Goal: Task Accomplishment & Management: Complete application form

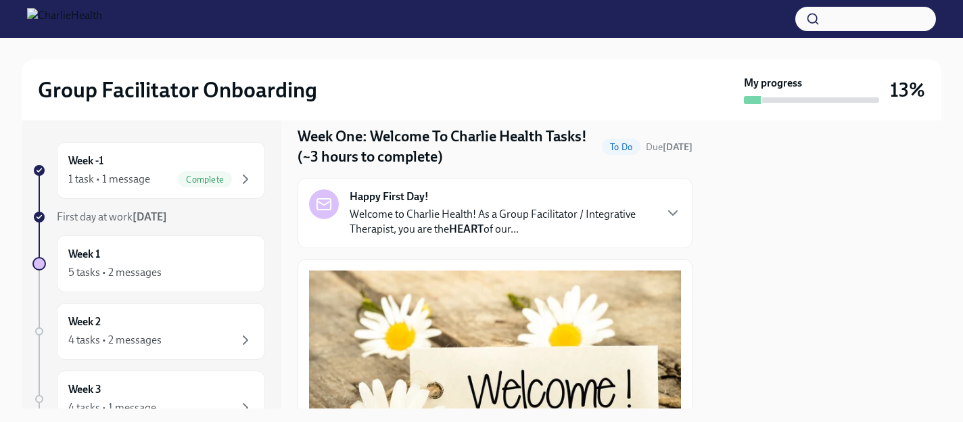
scroll to position [47, 0]
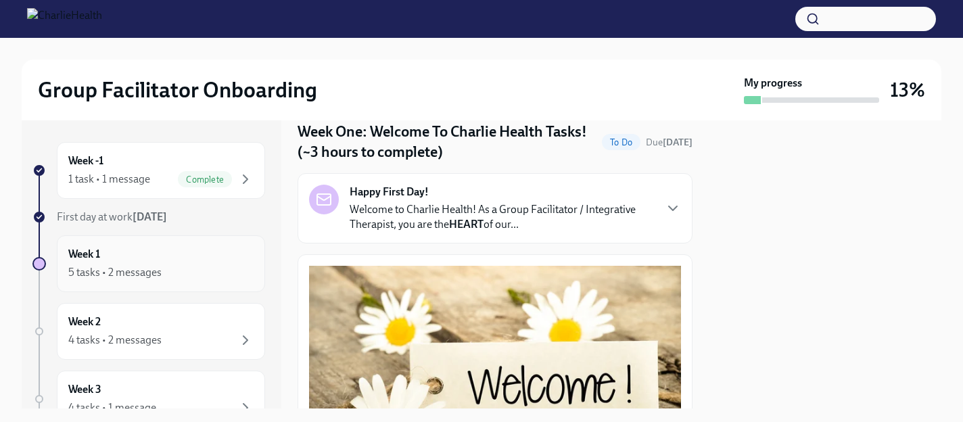
click at [185, 252] on div "Week 1 5 tasks • 2 messages" at bounding box center [160, 264] width 185 height 34
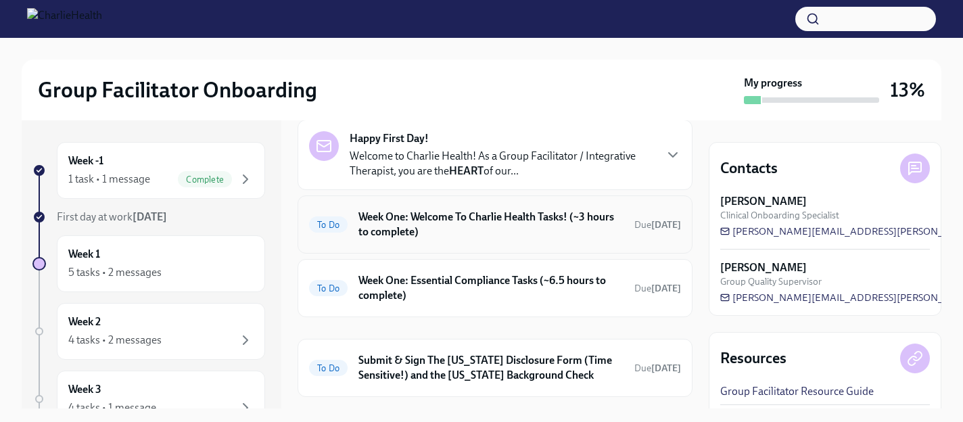
scroll to position [78, 0]
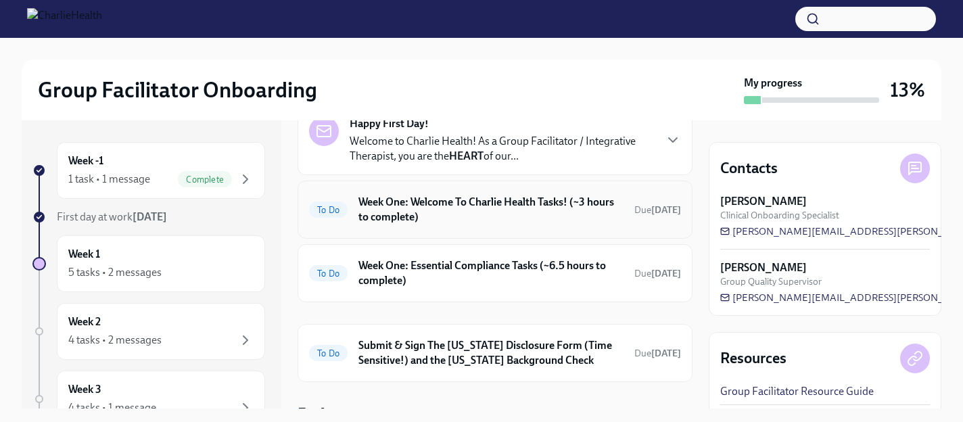
click at [595, 212] on h6 "Week One: Welcome To Charlie Health Tasks! (~3 hours to complete)" at bounding box center [490, 210] width 265 height 30
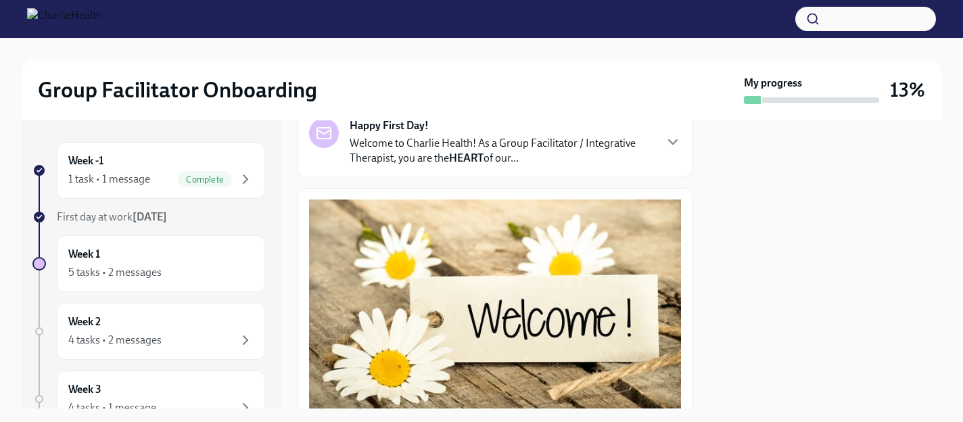
scroll to position [122, 0]
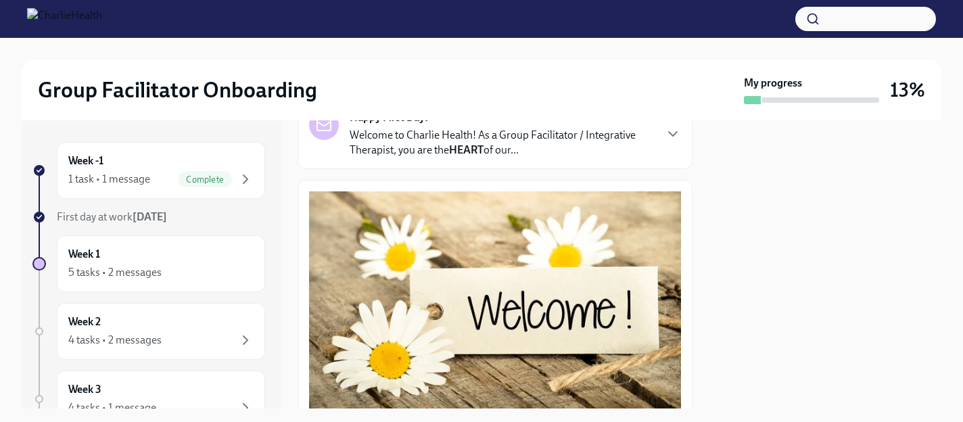
click at [564, 158] on div "Happy First Day! Welcome to Charlie Health! As a Group Facilitator / Integrativ…" at bounding box center [495, 134] width 395 height 70
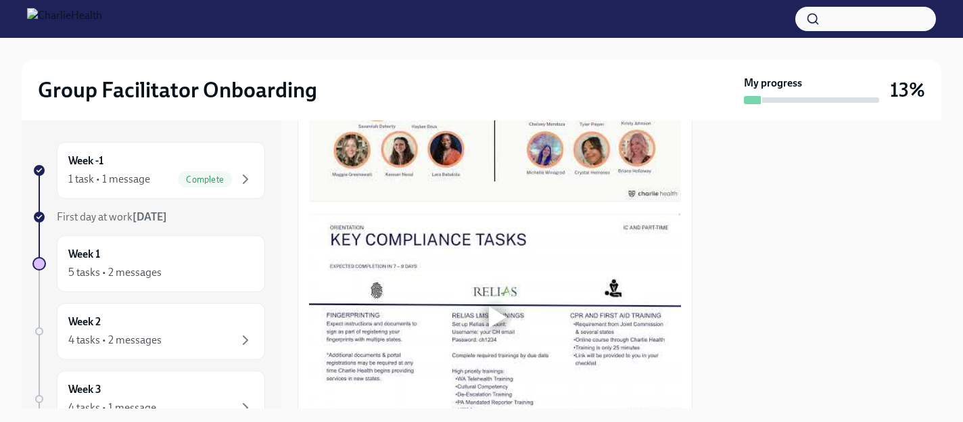
scroll to position [1304, 0]
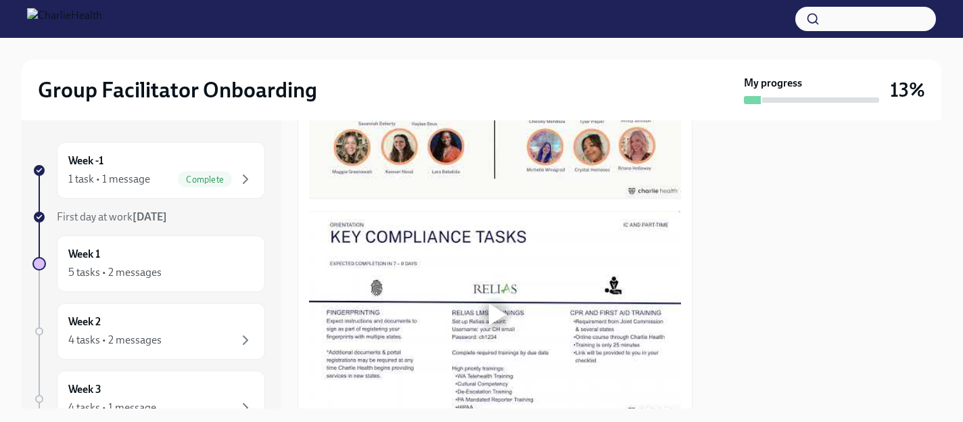
click at [490, 116] on div at bounding box center [494, 94] width 43 height 43
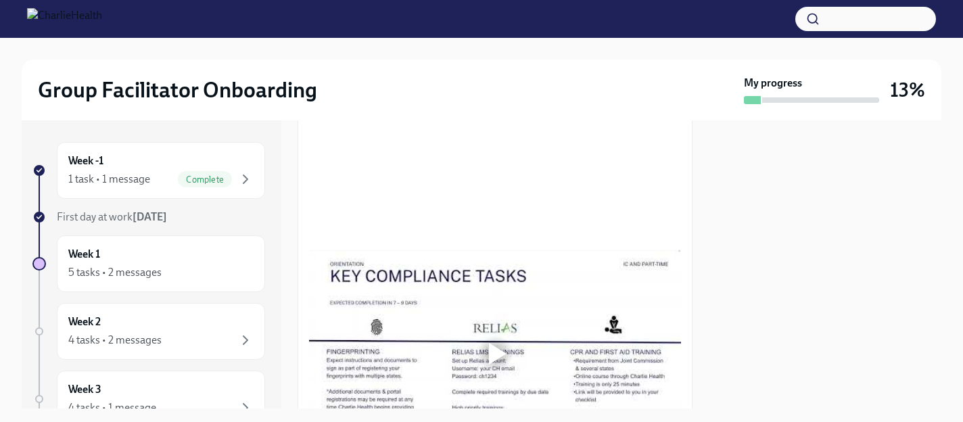
scroll to position [1258, 0]
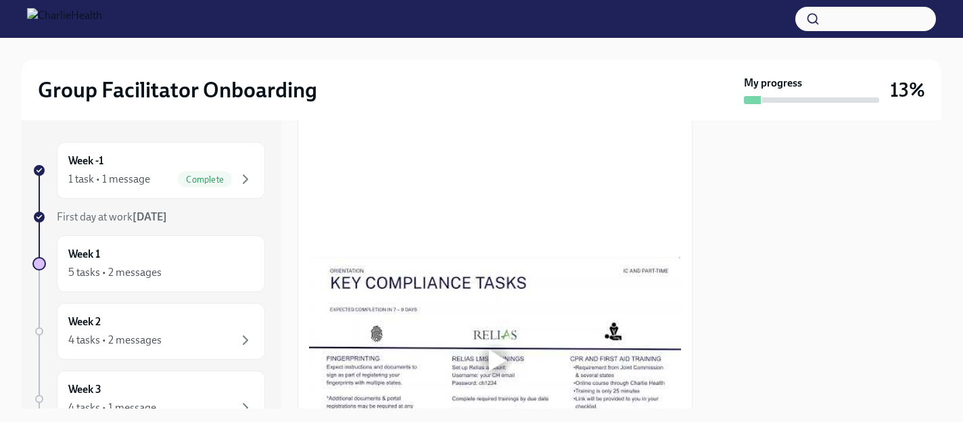
click at [739, 327] on div at bounding box center [825, 264] width 233 height 288
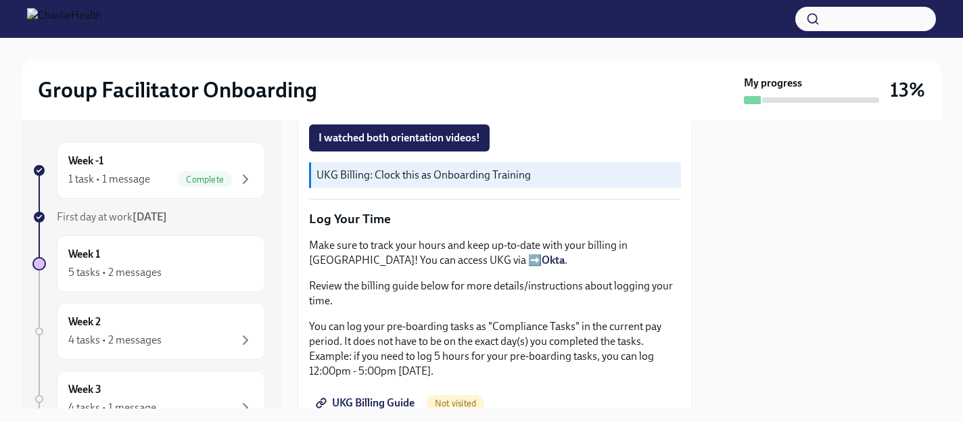
scroll to position [1536, 0]
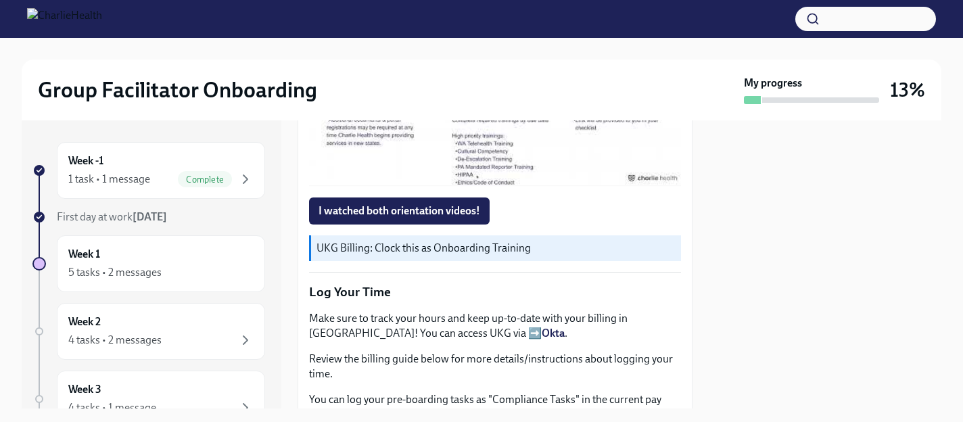
click at [502, 93] on div at bounding box center [498, 82] width 18 height 22
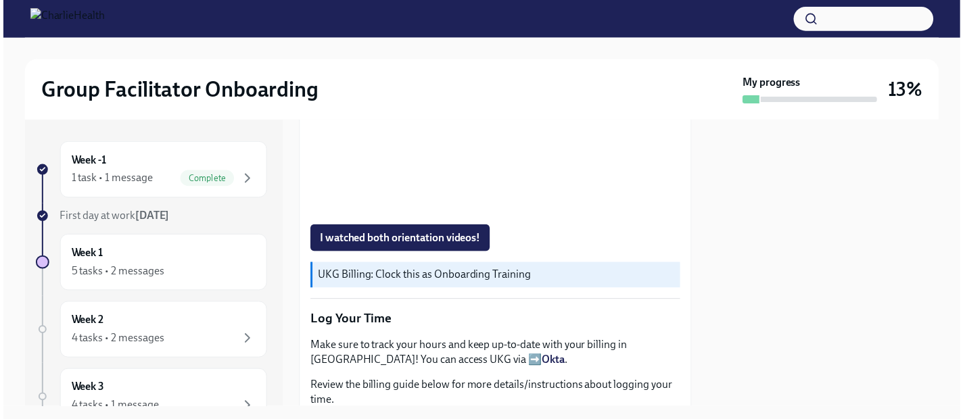
scroll to position [1496, 0]
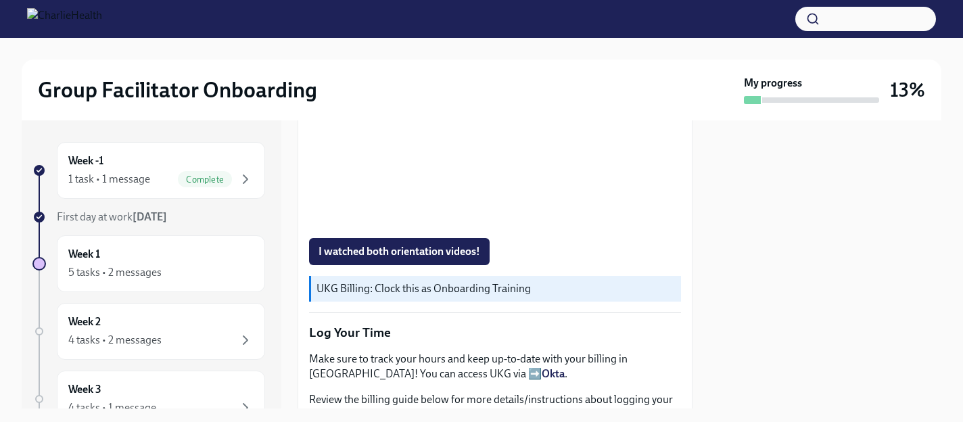
click at [596, 265] on div "I watched both orientation videos!" at bounding box center [495, 251] width 372 height 27
click at [471, 258] on span "I watched both orientation videos!" at bounding box center [399, 252] width 162 height 14
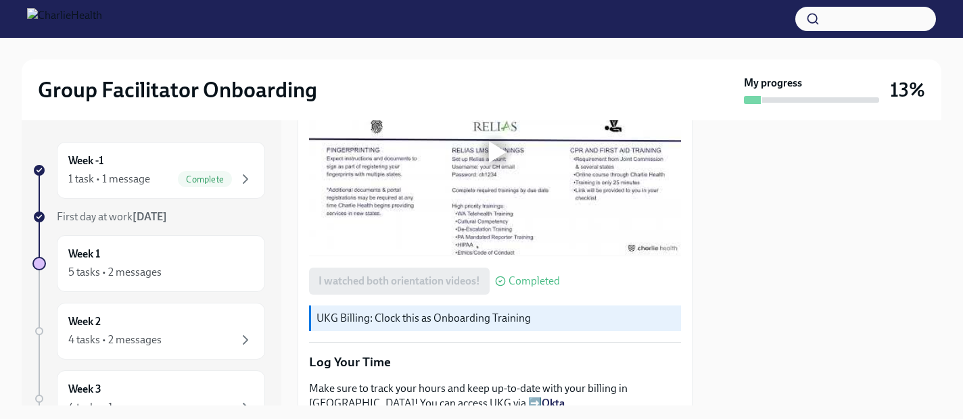
scroll to position [940, 0]
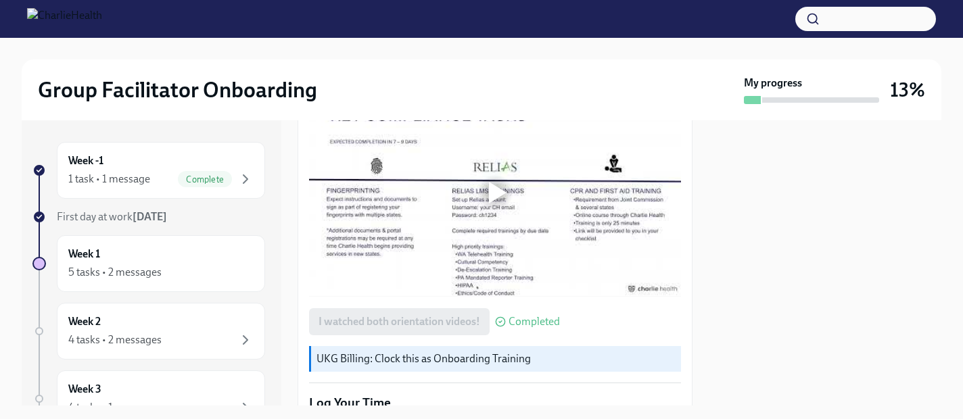
click at [489, 182] on div at bounding box center [498, 193] width 18 height 22
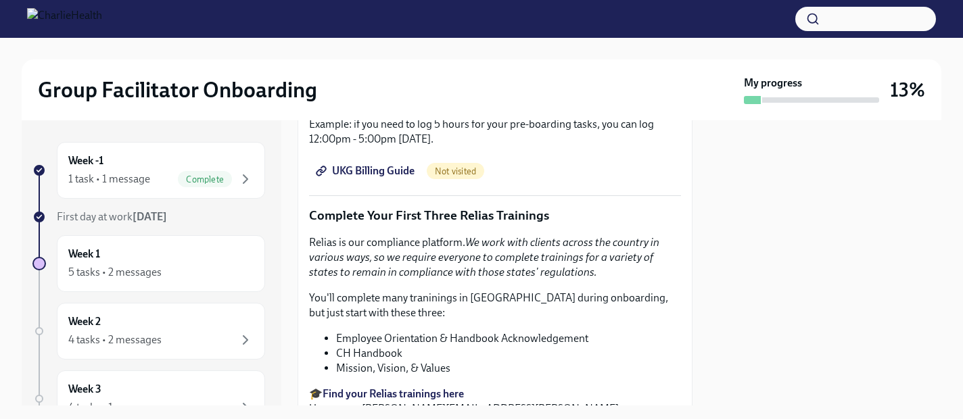
scroll to position [1355, 0]
click at [451, 388] on strong "Find your Relias trainings here" at bounding box center [393, 394] width 141 height 13
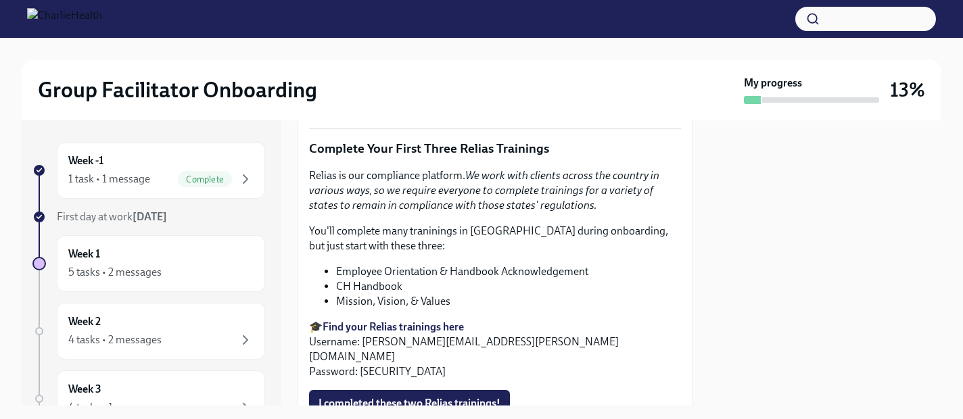
scroll to position [1435, 0]
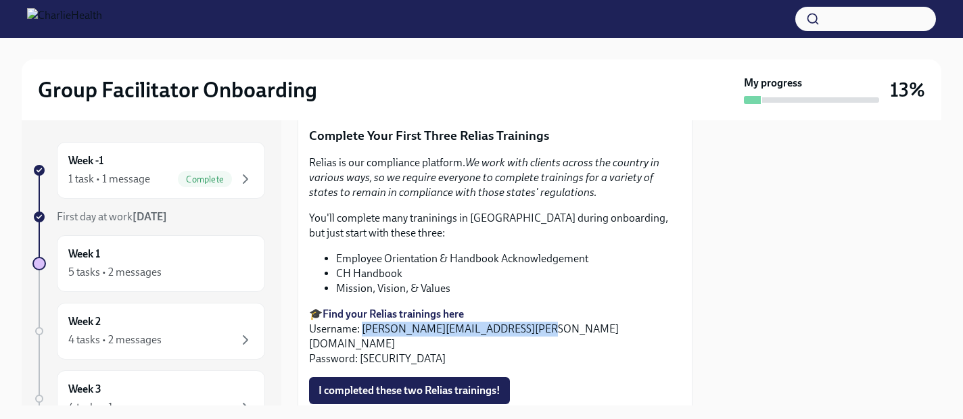
drag, startPoint x: 527, startPoint y: 314, endPoint x: 362, endPoint y: 316, distance: 165.0
click at [362, 316] on p "🎓 Find your Relias trainings here Username: [PERSON_NAME][EMAIL_ADDRESS][PERSON…" at bounding box center [495, 337] width 372 height 60
copy p "[PERSON_NAME][EMAIL_ADDRESS][PERSON_NAME][DOMAIN_NAME]"
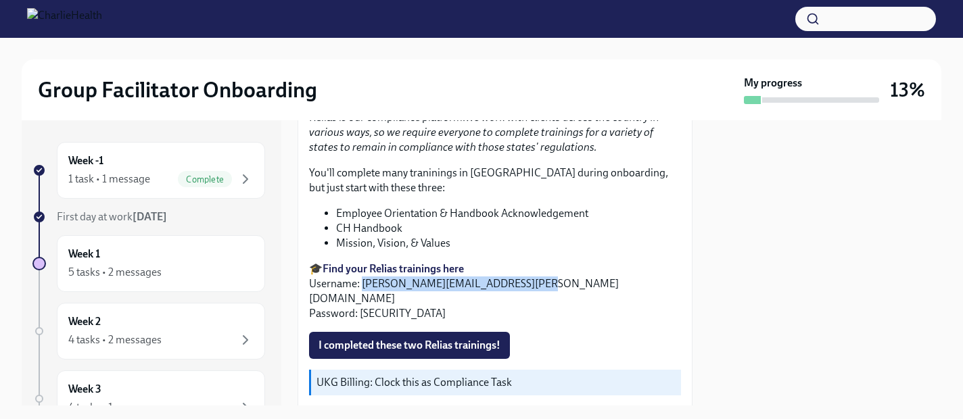
scroll to position [1477, 0]
